Goal: Task Accomplishment & Management: Use online tool/utility

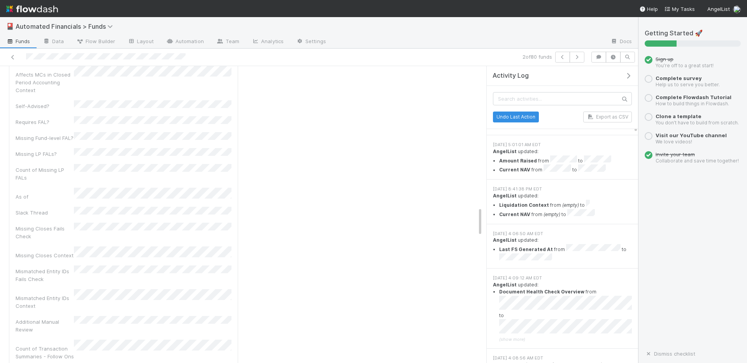
scroll to position [1135, 0]
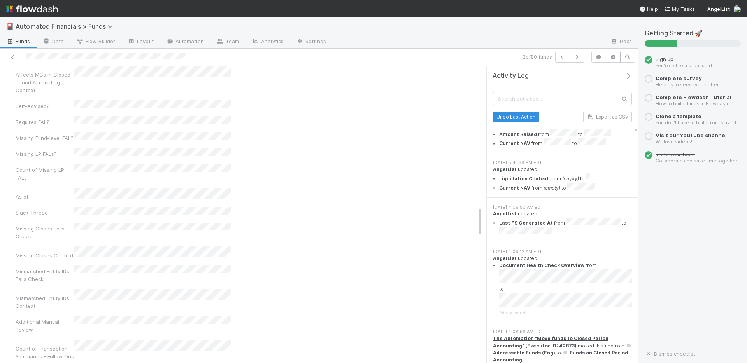
drag, startPoint x: 494, startPoint y: 252, endPoint x: 515, endPoint y: 269, distance: 26.6
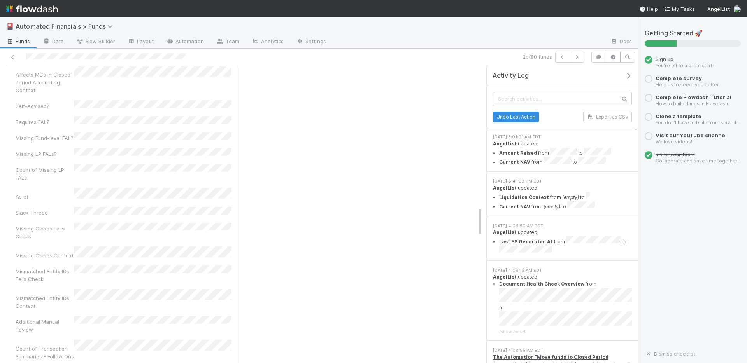
scroll to position [1105, 0]
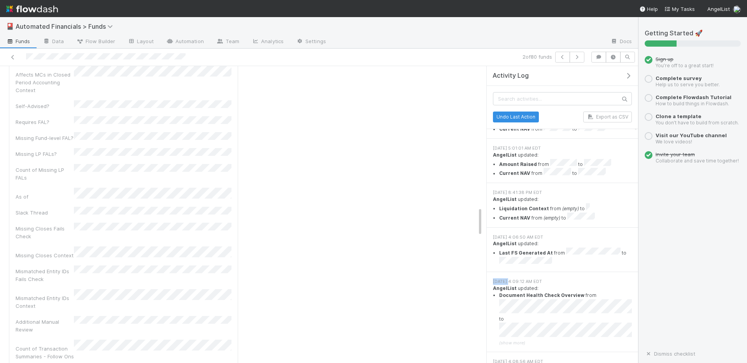
drag, startPoint x: 500, startPoint y: 167, endPoint x: 509, endPoint y: 167, distance: 9.0
click at [509, 279] on div "[DATE] 4:09:12 AM EDT" at bounding box center [562, 282] width 139 height 7
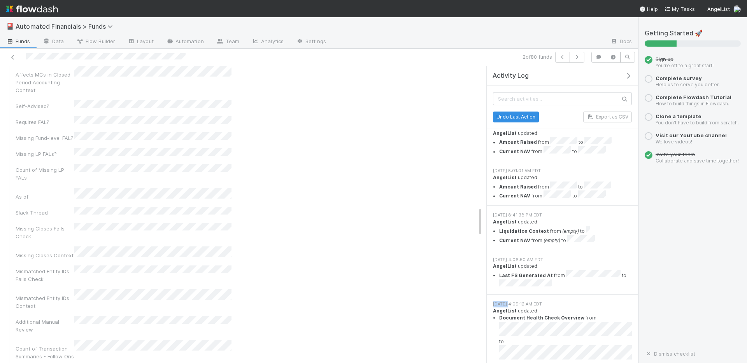
scroll to position [1088, 0]
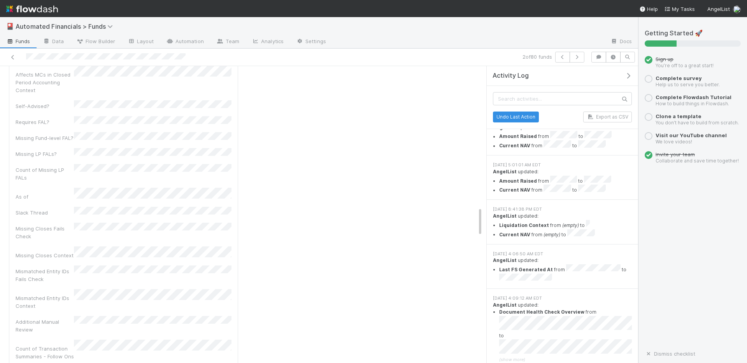
drag, startPoint x: 493, startPoint y: 257, endPoint x: 505, endPoint y: 257, distance: 12.1
drag, startPoint x: 601, startPoint y: 270, endPoint x: 625, endPoint y: 280, distance: 25.7
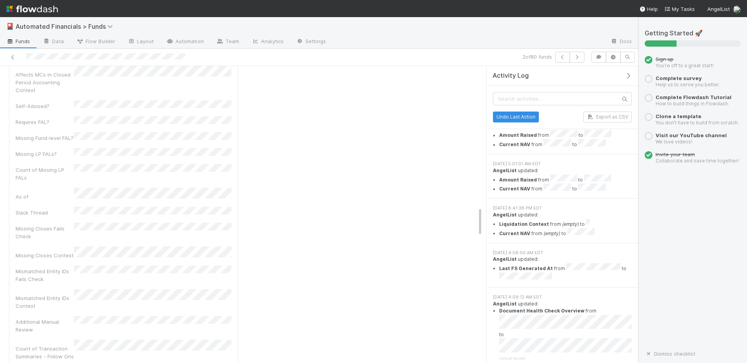
click at [25, 44] on span "Funds" at bounding box center [18, 41] width 24 height 8
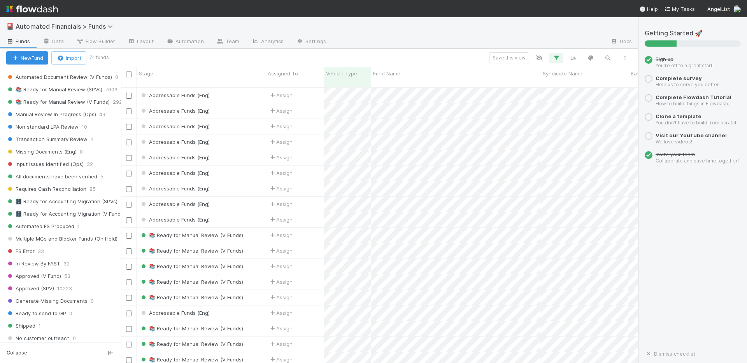
scroll to position [757, 0]
click at [36, 276] on span "Approved (V Fund)" at bounding box center [33, 274] width 55 height 10
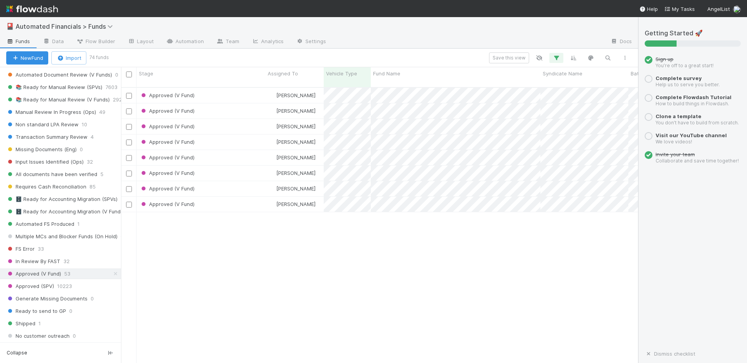
scroll to position [283, 517]
click at [556, 58] on icon "button" at bounding box center [557, 57] width 8 height 7
click at [435, 252] on div "2 filters Reset Filters If Document Verification Complexity Score = 1 and Vehic…" at bounding box center [373, 181] width 747 height 363
click at [71, 277] on div "Approved (V Fund) 53" at bounding box center [63, 274] width 115 height 10
click at [465, 30] on div "🎴 Automated Financials > Funds" at bounding box center [319, 26] width 638 height 19
